Goal: Information Seeking & Learning: Learn about a topic

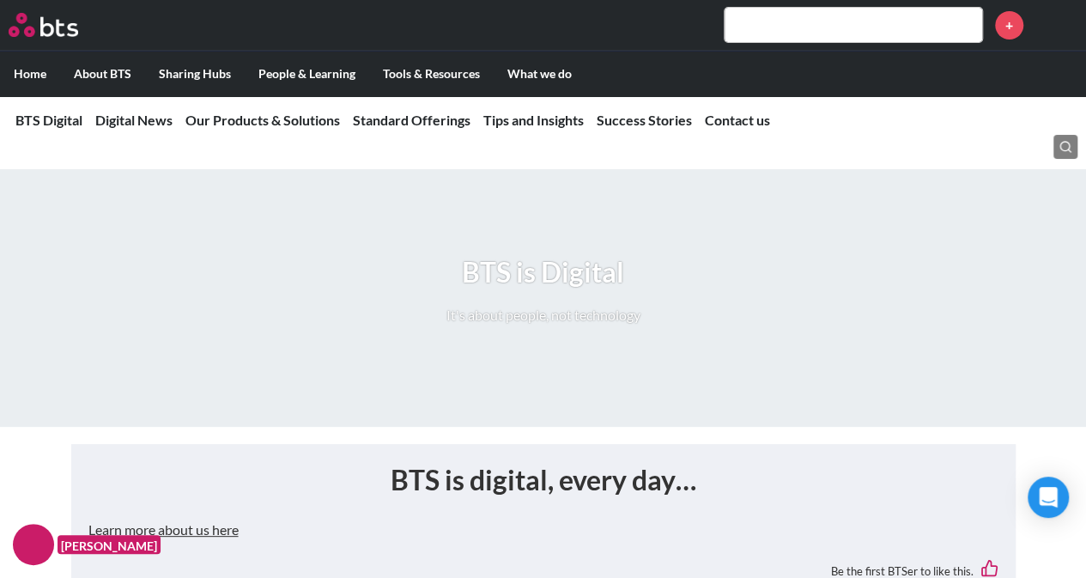
scroll to position [75, 0]
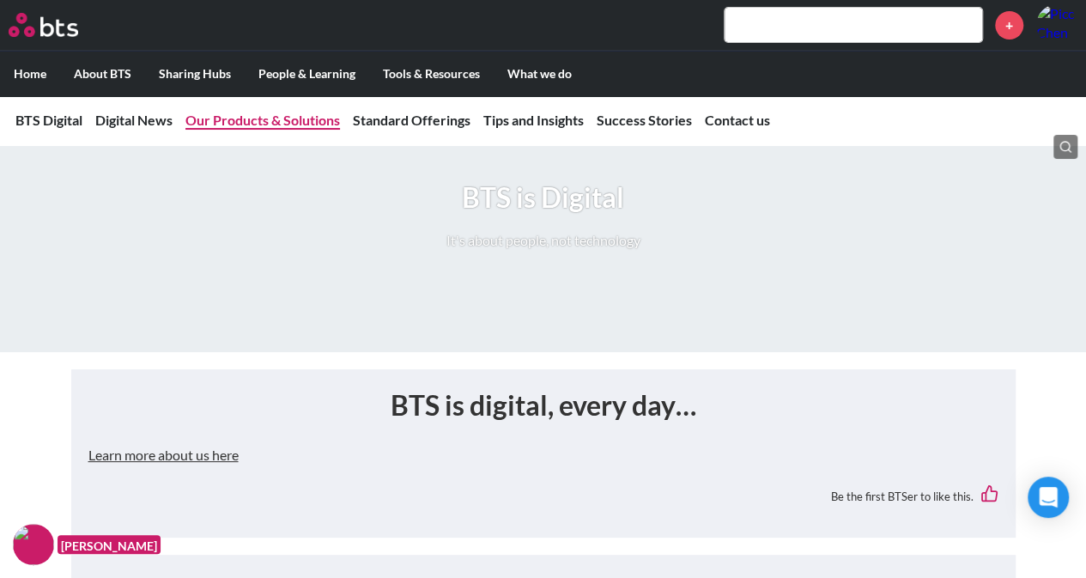
click at [281, 121] on link "Our Products & Solutions" at bounding box center [262, 120] width 155 height 16
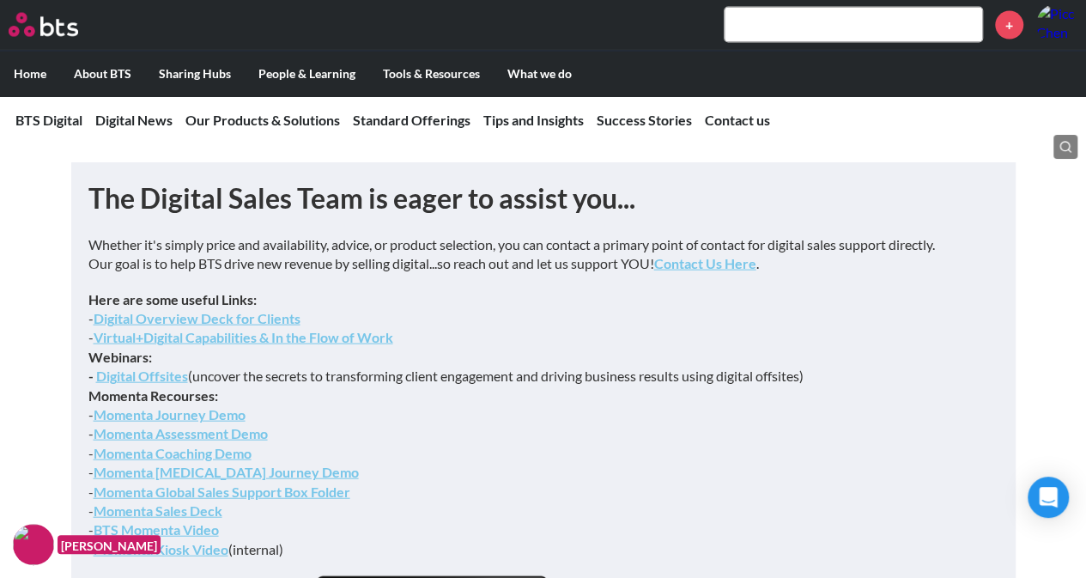
scroll to position [5026, 0]
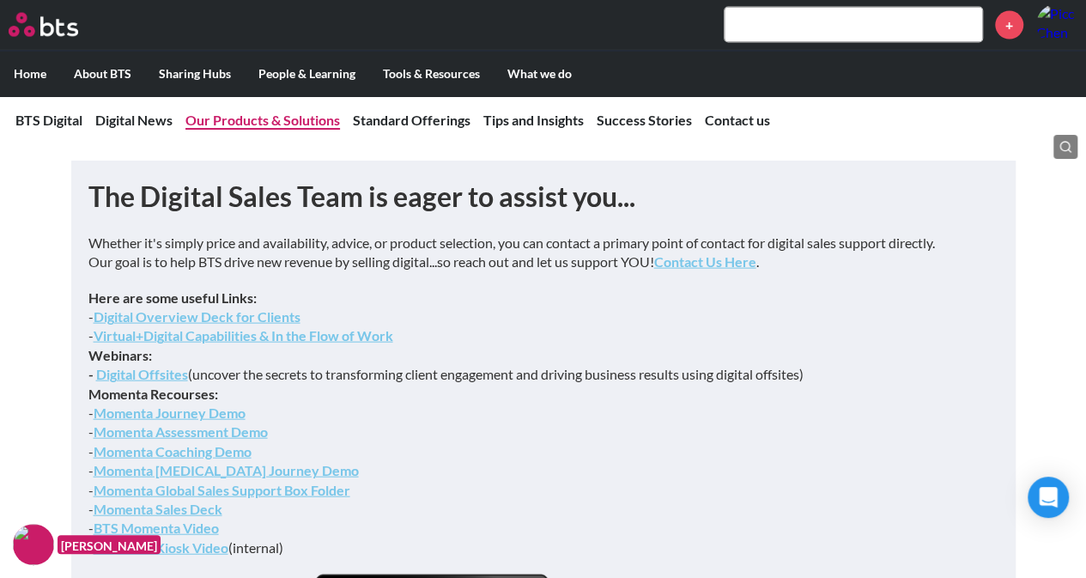
click at [309, 119] on link "Our Products & Solutions" at bounding box center [262, 120] width 155 height 16
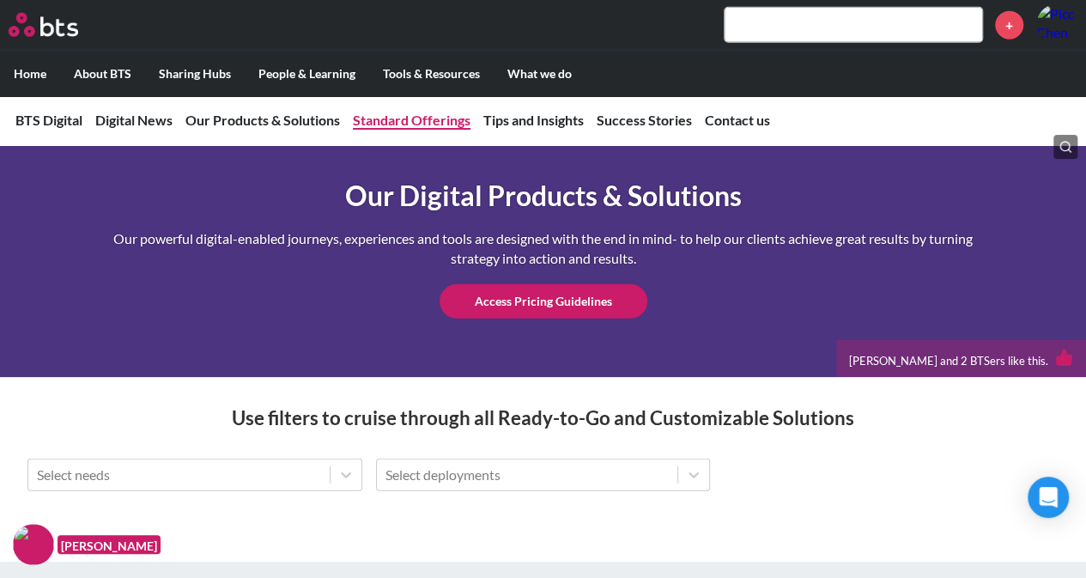
click at [383, 119] on link "Standard Offerings" at bounding box center [412, 120] width 118 height 16
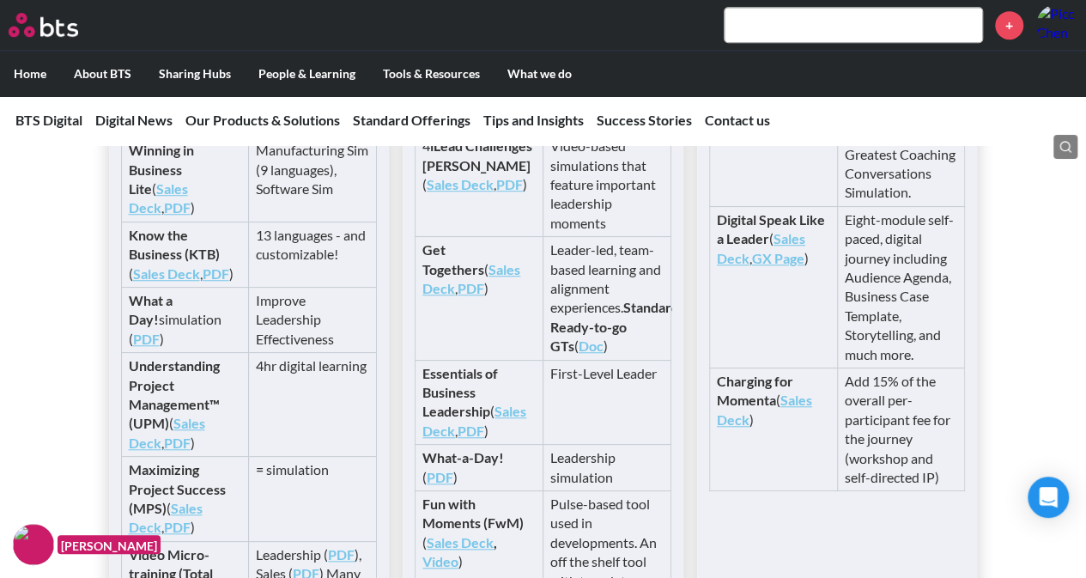
scroll to position [4115, 0]
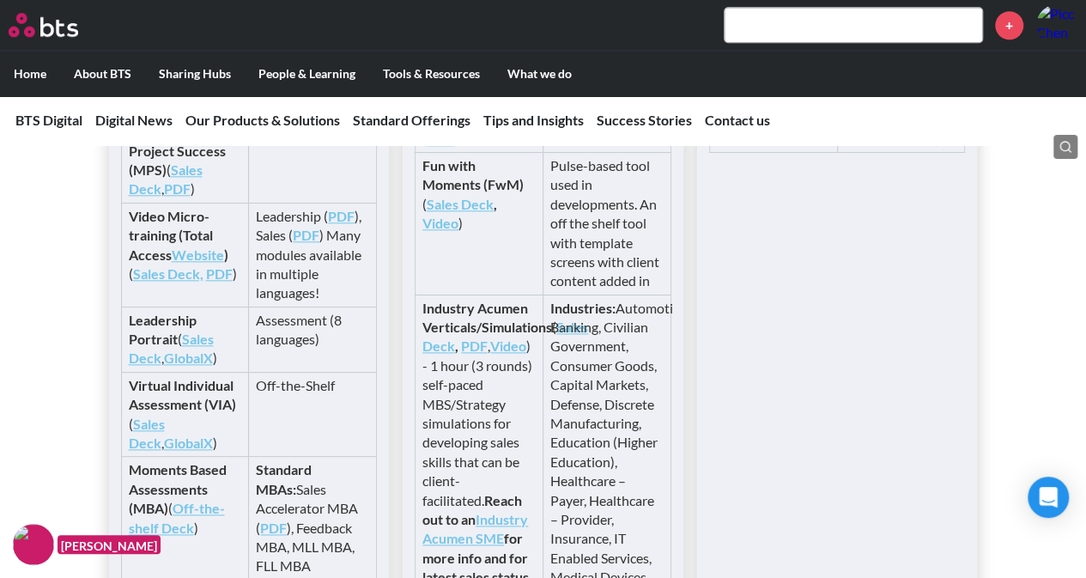
click at [988, 351] on div "Available in modular self-paced digital format to sell stand-alone or part of M…" at bounding box center [543, 184] width 1086 height 1814
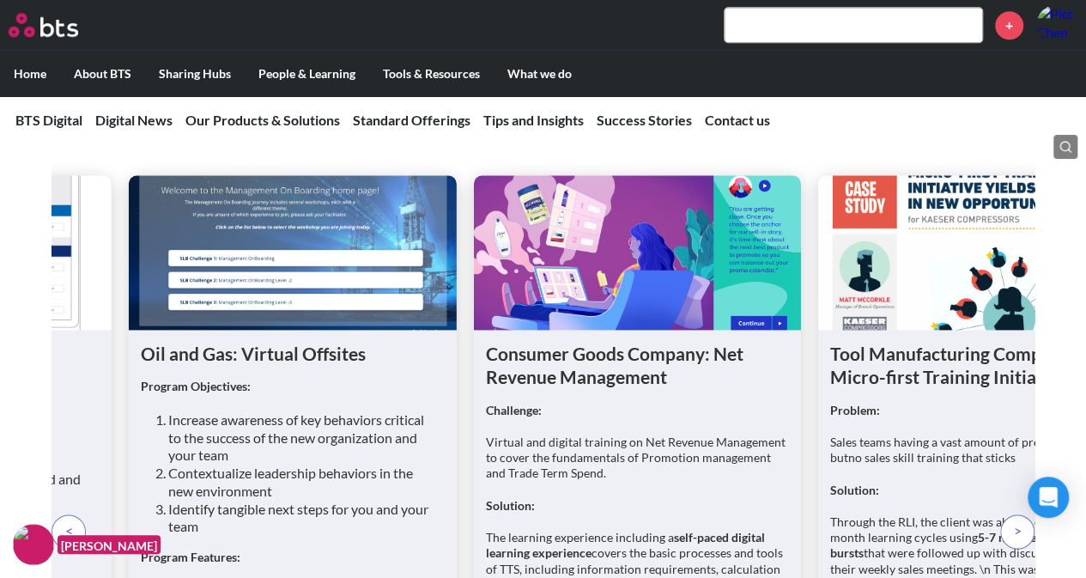
scroll to position [7550, 0]
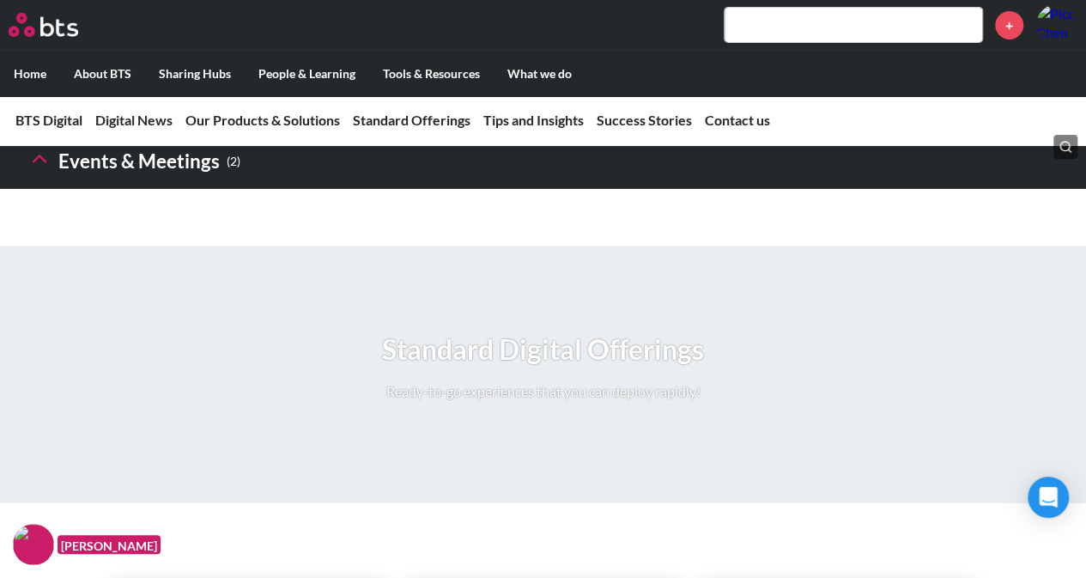
scroll to position [2872, 0]
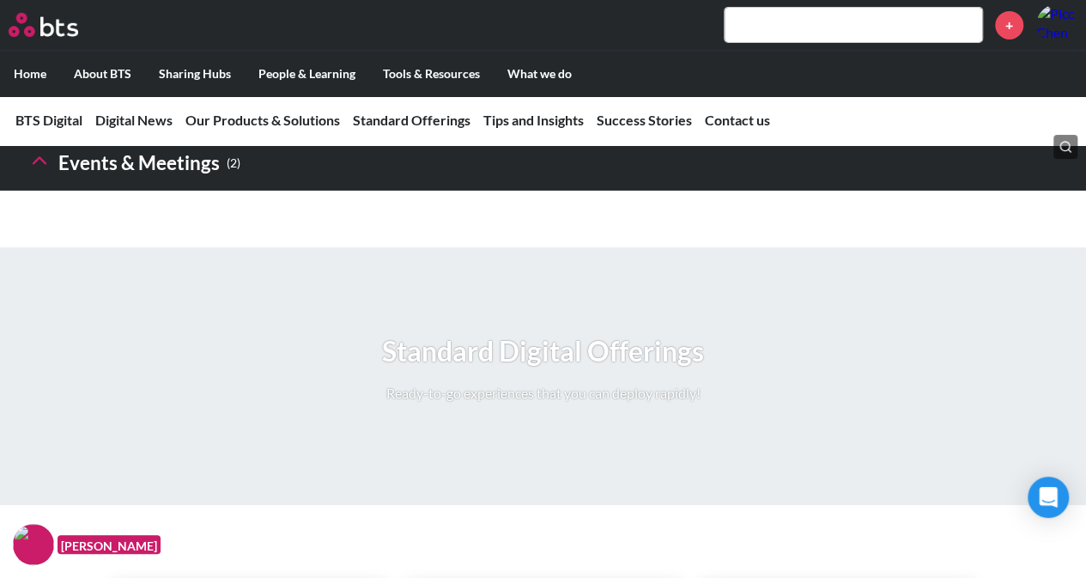
click at [29, 173] on icon at bounding box center [39, 161] width 24 height 24
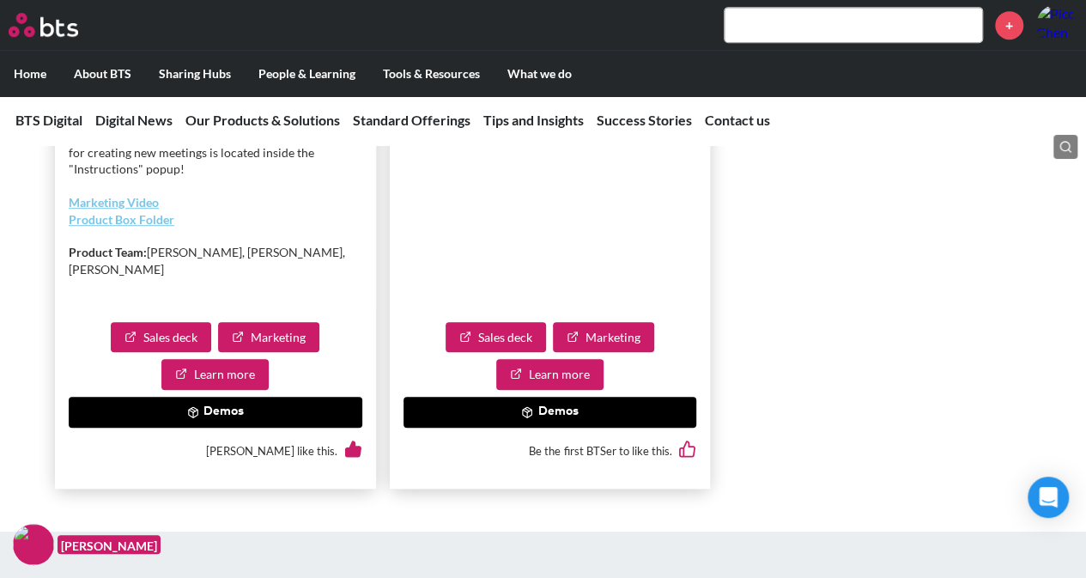
scroll to position [3743, 0]
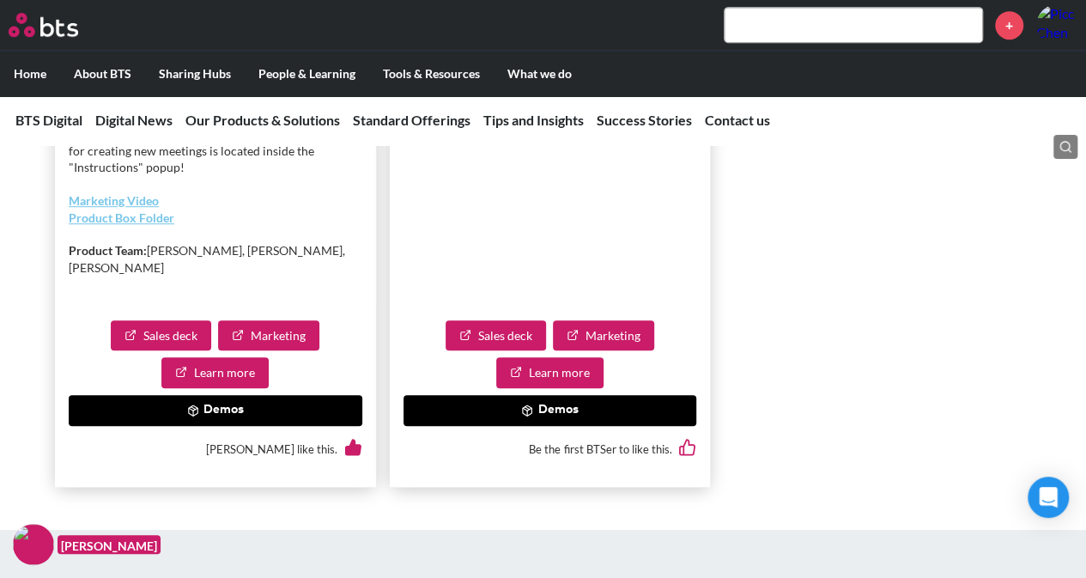
click at [594, 426] on button "Demos" at bounding box center [551, 410] width 294 height 31
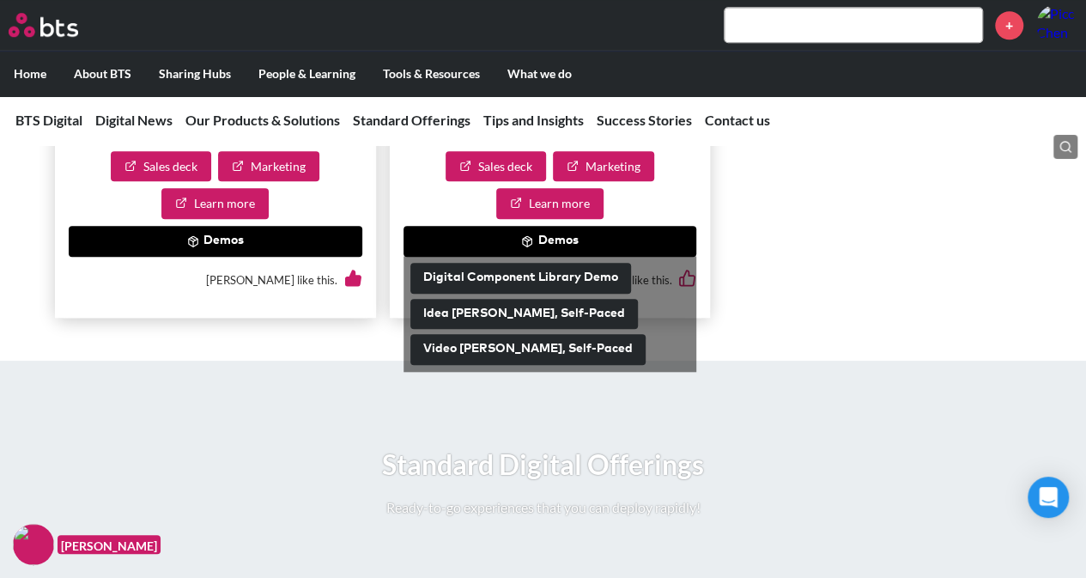
scroll to position [3915, 0]
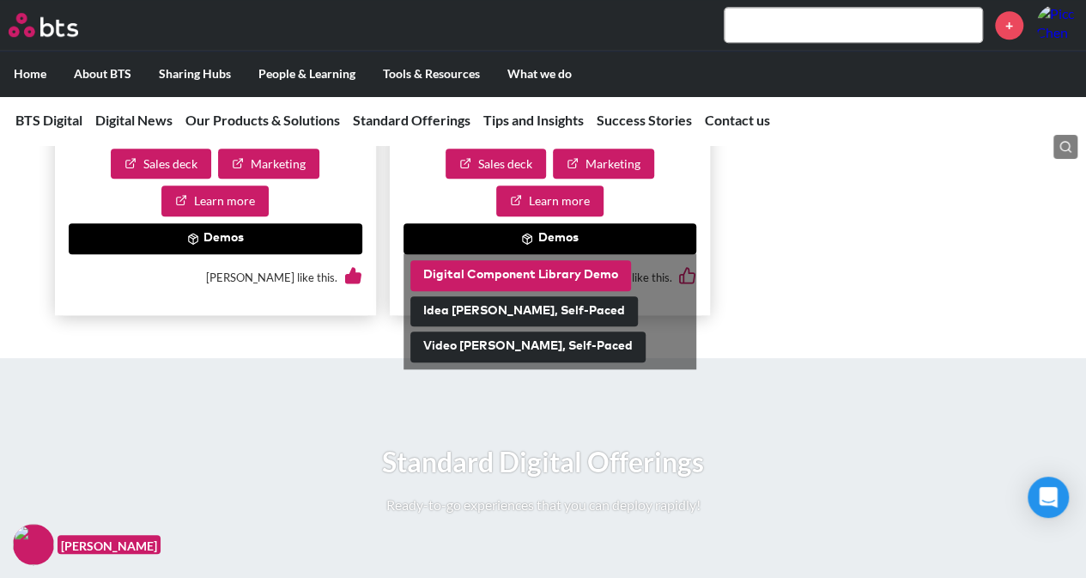
click at [556, 291] on button "Digital Component Library Demo" at bounding box center [520, 275] width 221 height 31
